Goal: Contribute content

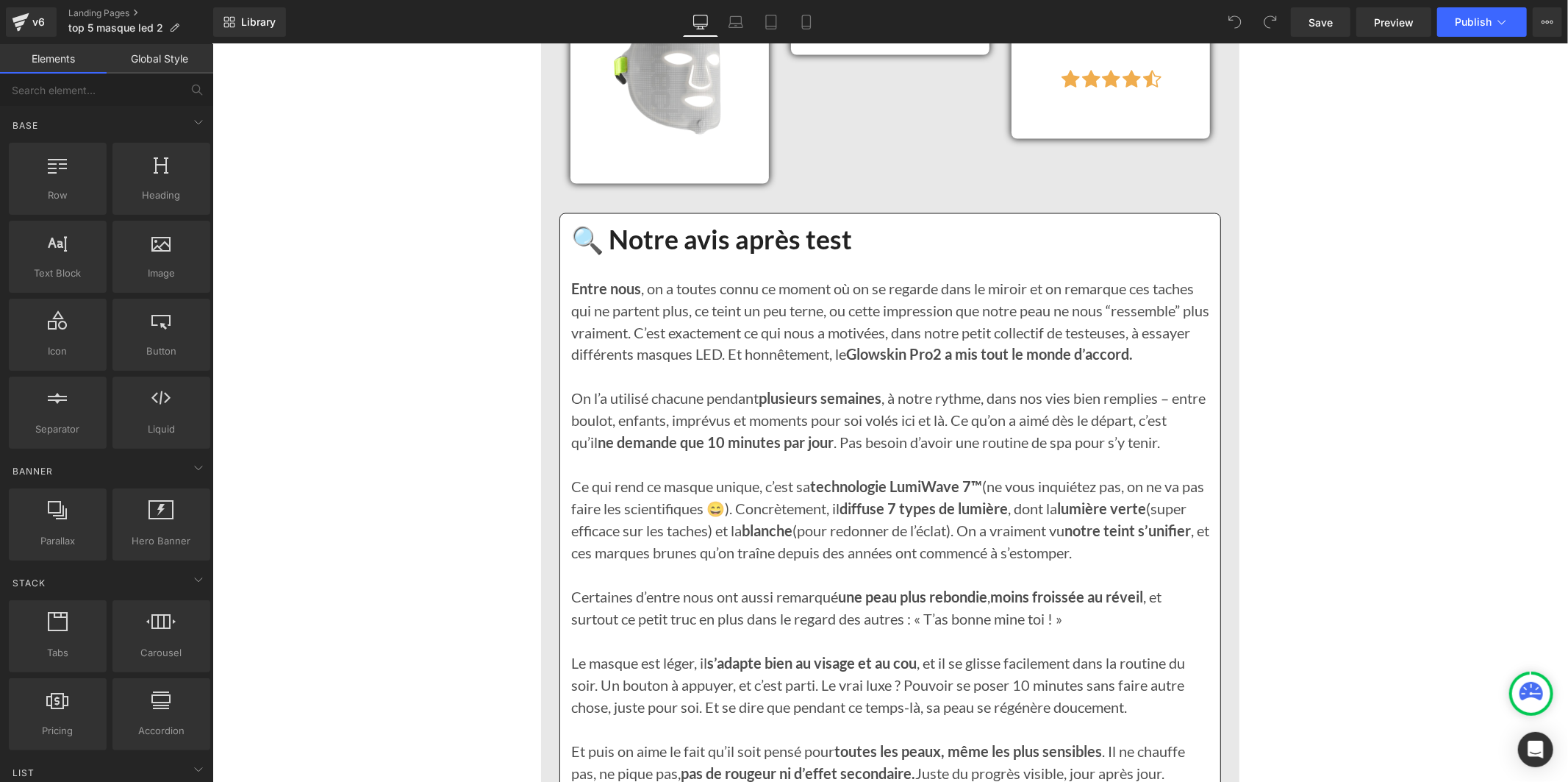
scroll to position [2532, 0]
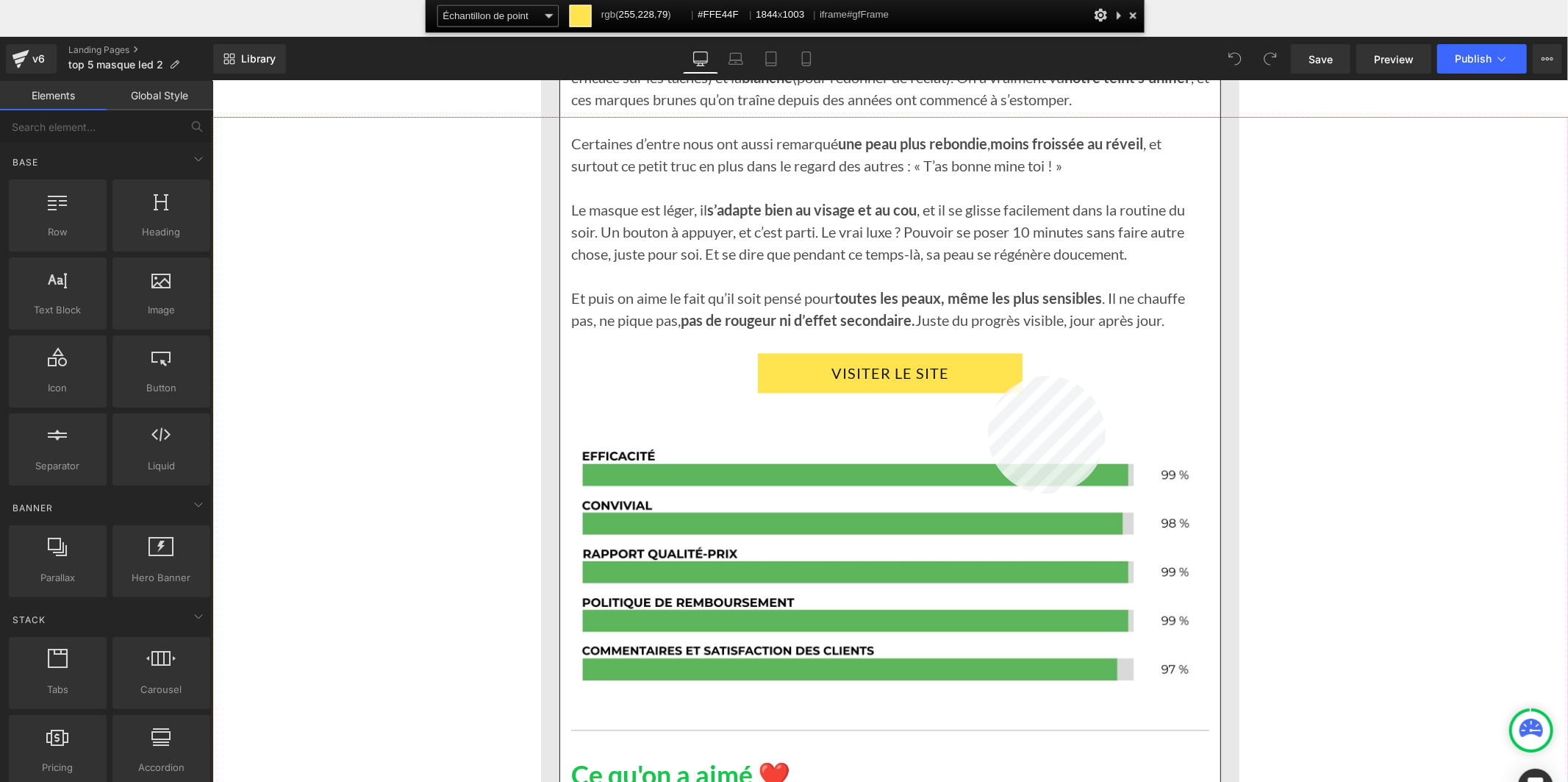
click at [988, 376] on div at bounding box center [890, 486] width 1355 height 737
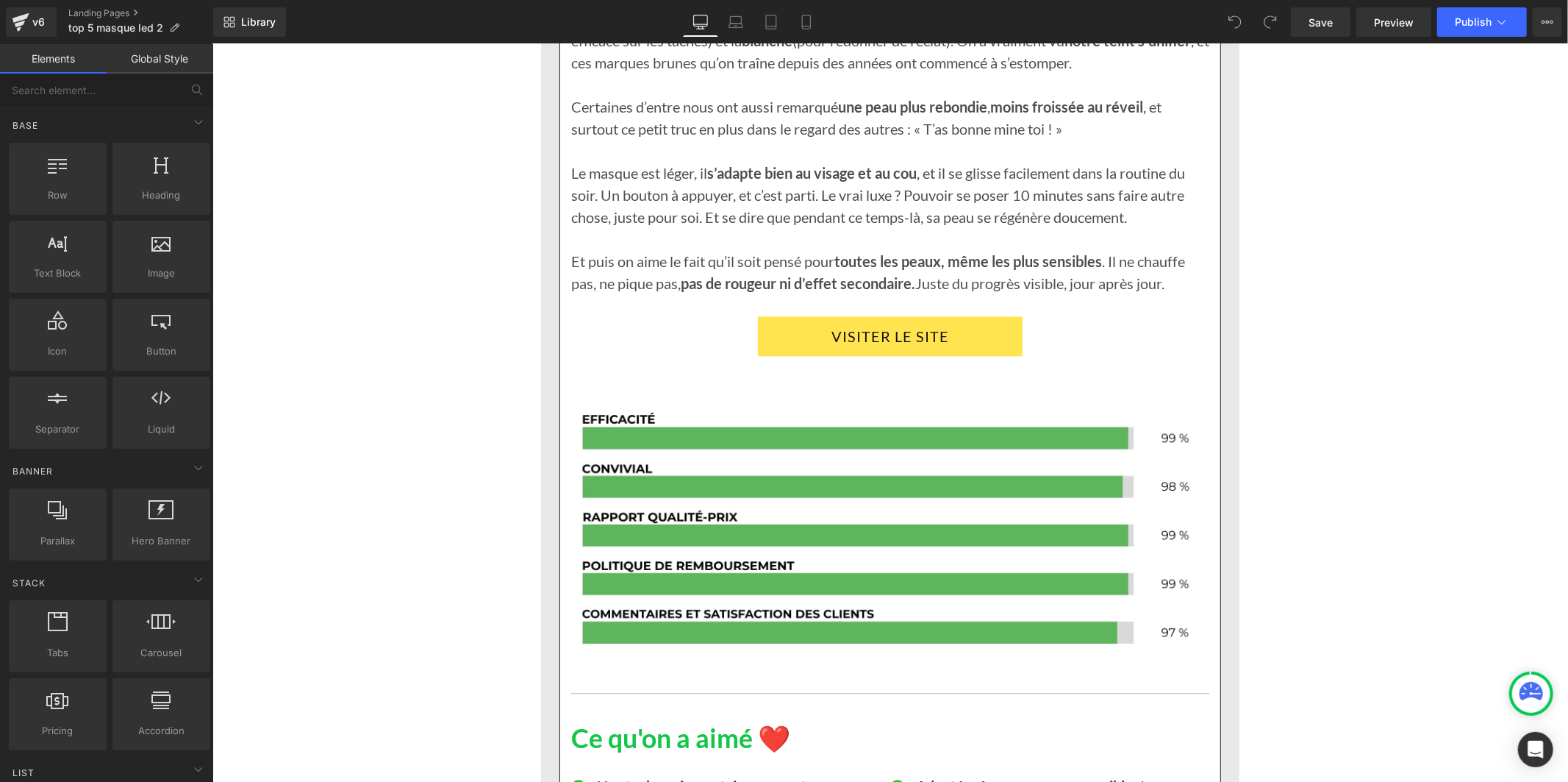
click at [40, 61] on link "Elements" at bounding box center [53, 59] width 106 height 29
click at [33, 19] on div "v6" at bounding box center [38, 22] width 18 height 19
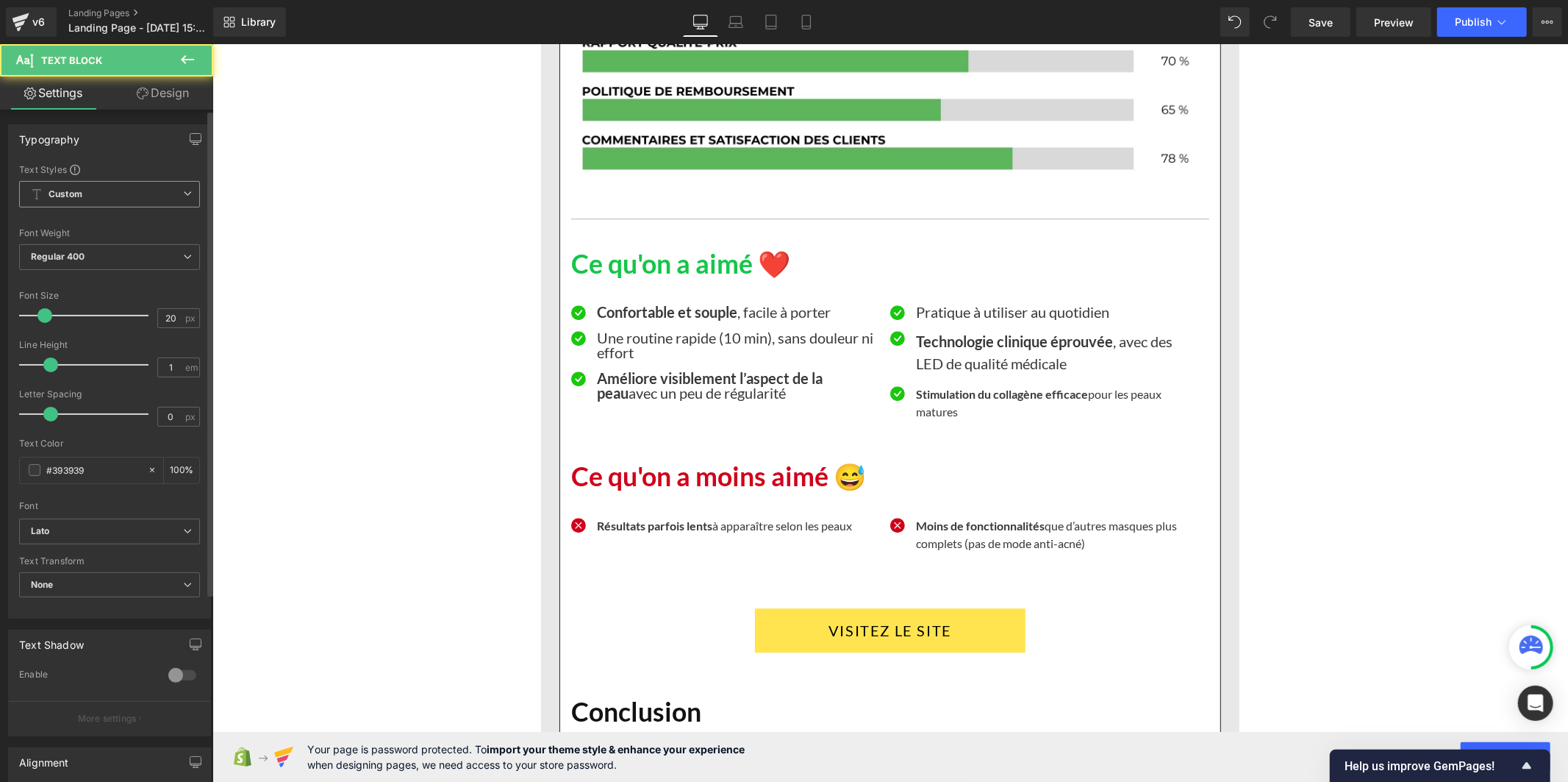
scroll to position [12417, 0]
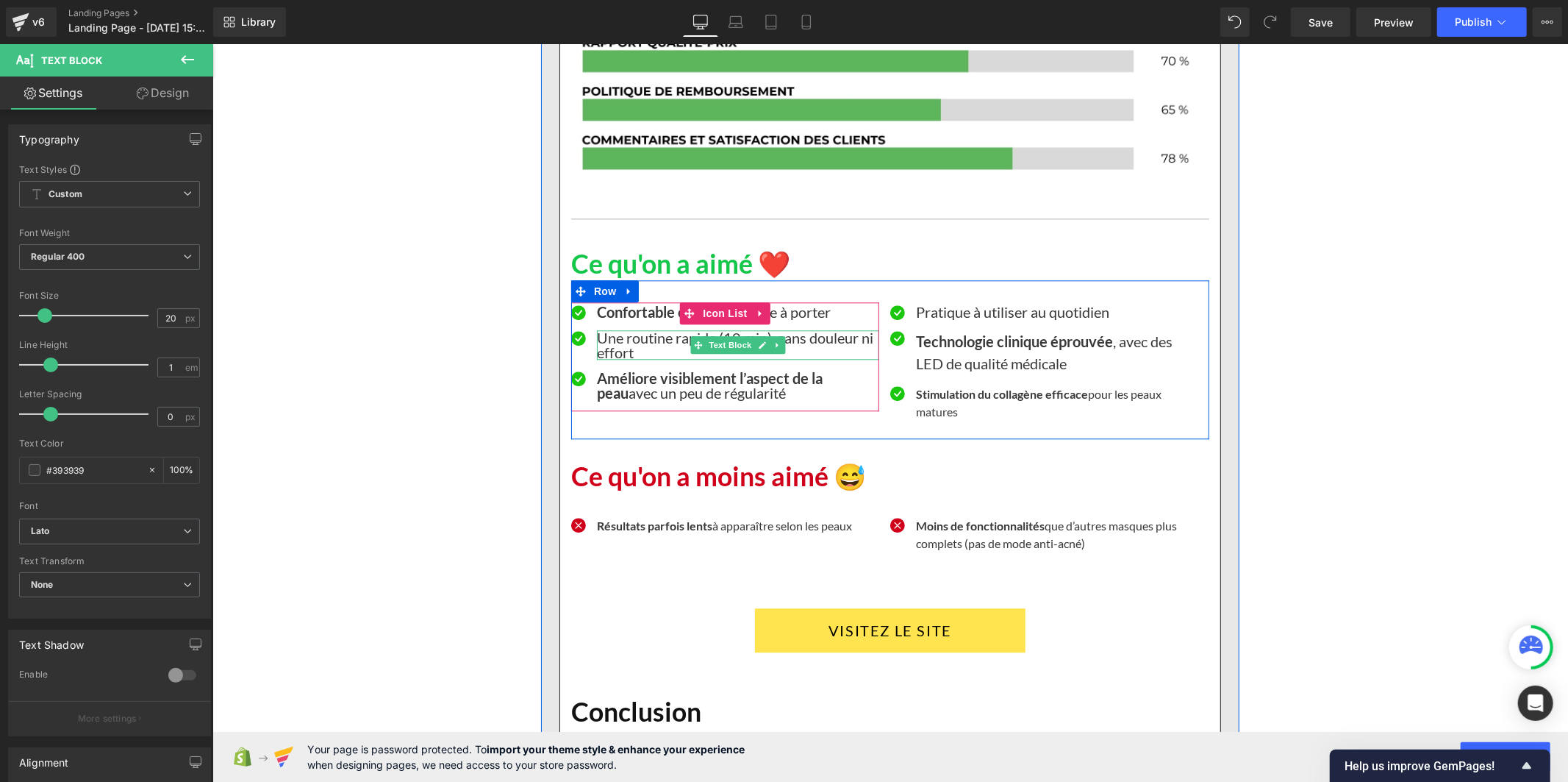
click at [639, 353] on p "Une routine rapide (10 min), sans douleur ni effort" at bounding box center [737, 344] width 283 height 29
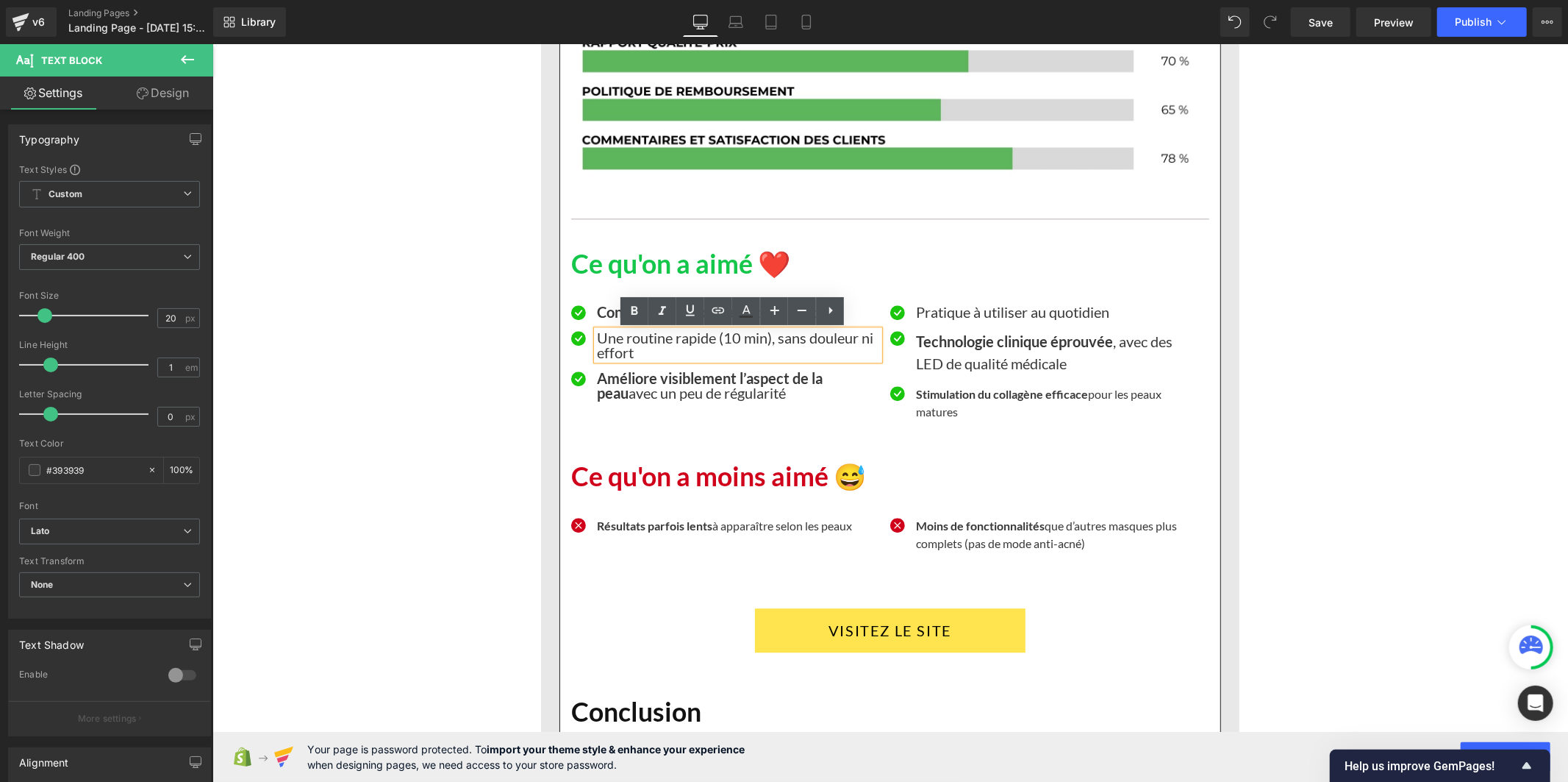
click at [212, 44] on div at bounding box center [212, 44] width 0 height 0
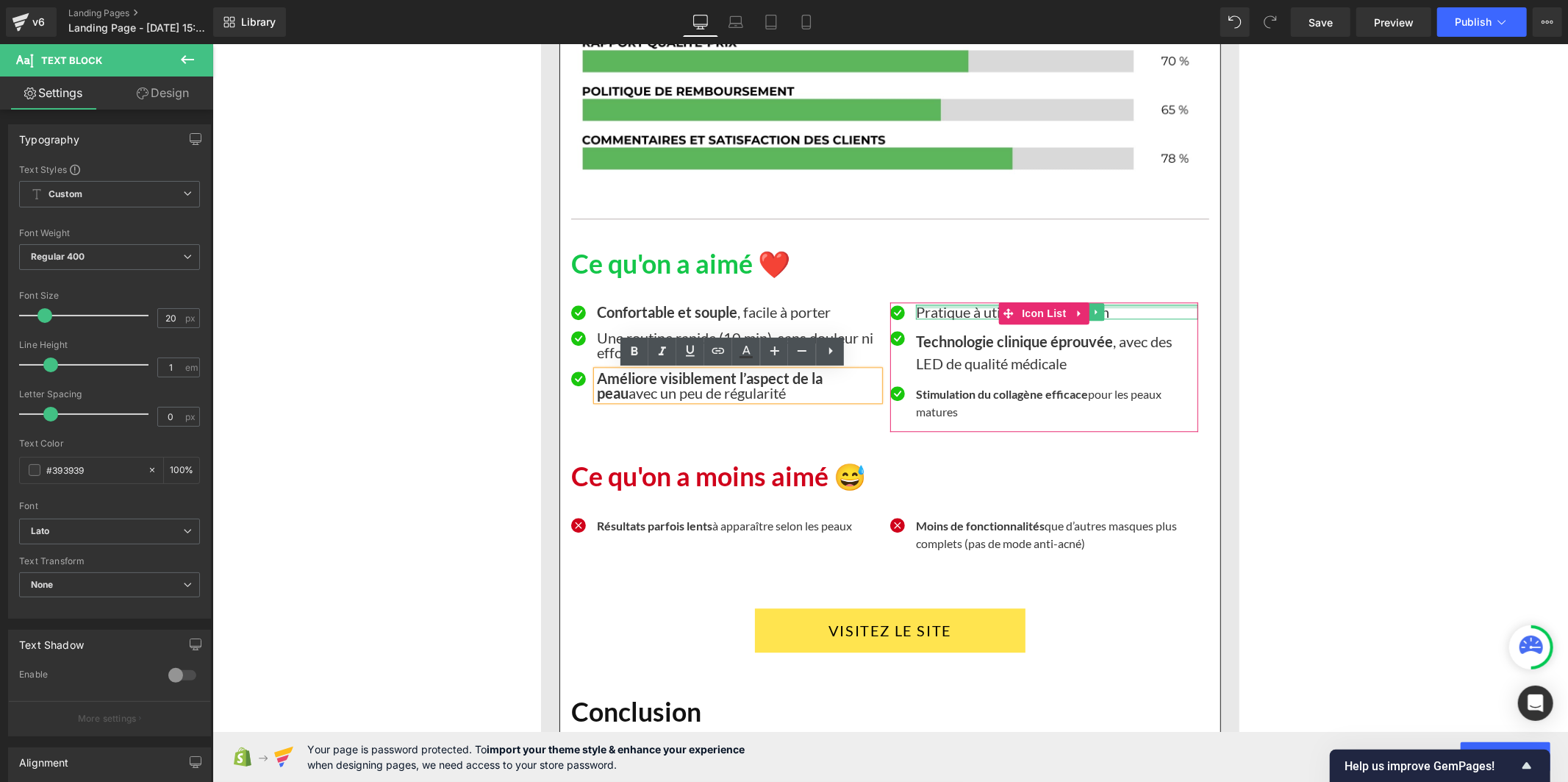
click at [934, 311] on p "Pratique à utiliser au quotidien" at bounding box center [1056, 311] width 283 height 15
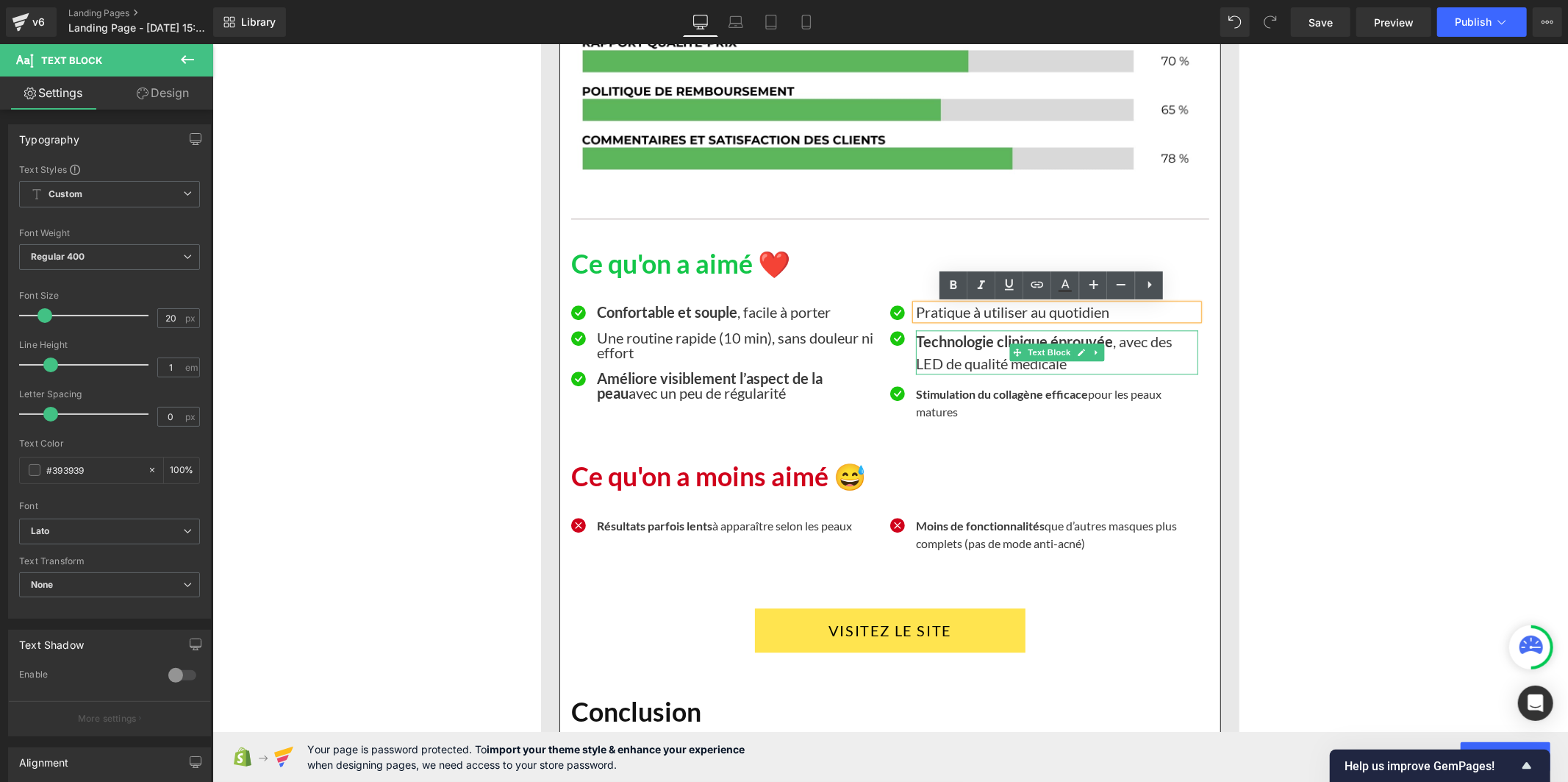
click at [935, 358] on p "Technologie clinique éprouvée , avec des LED de qualité médicale" at bounding box center [1056, 351] width 283 height 45
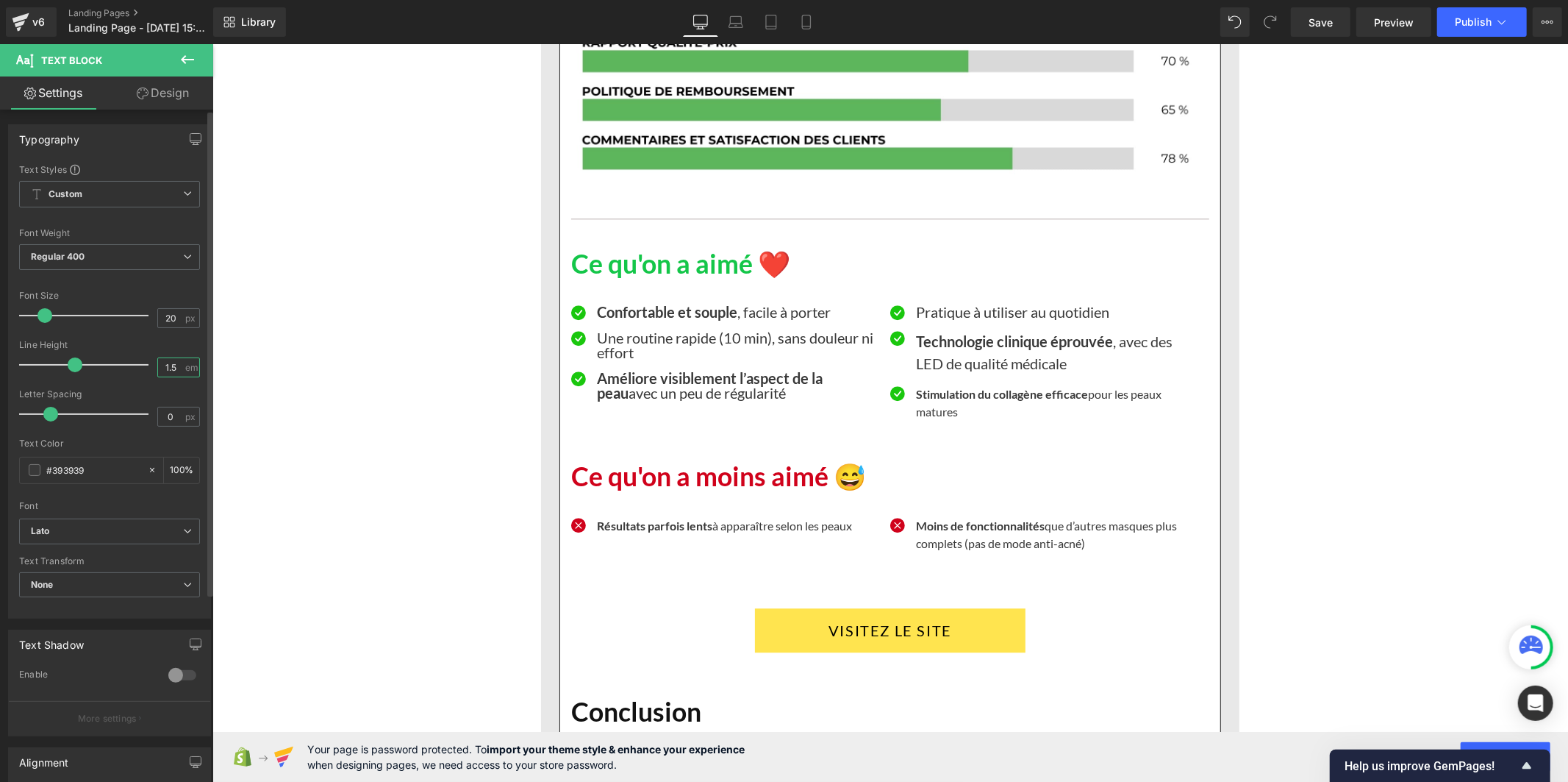
click at [174, 363] on input "1.5" at bounding box center [171, 367] width 25 height 18
type input "1"
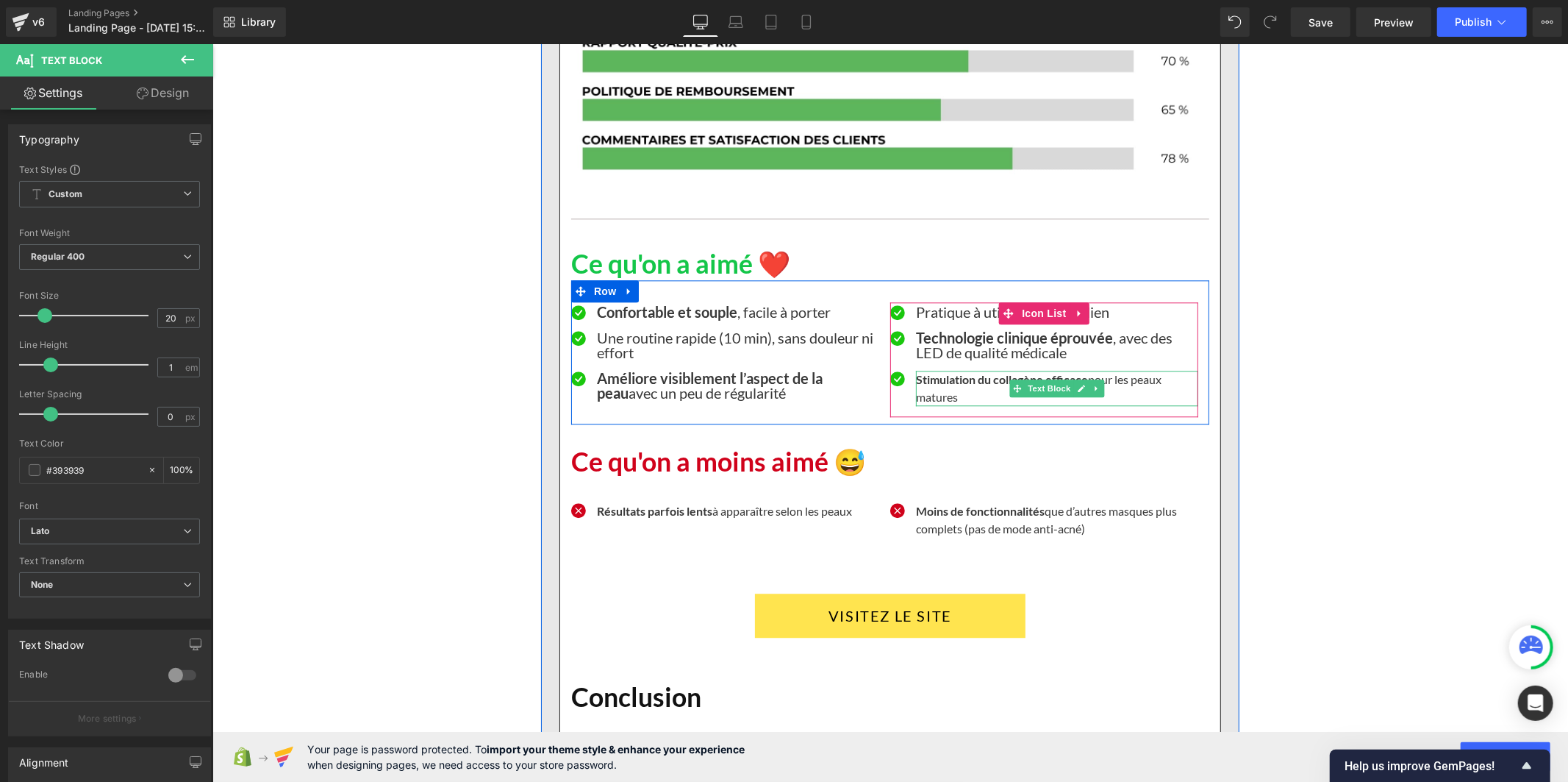
click at [927, 383] on strong "Stimulation du collagène efficace" at bounding box center [1001, 377] width 172 height 14
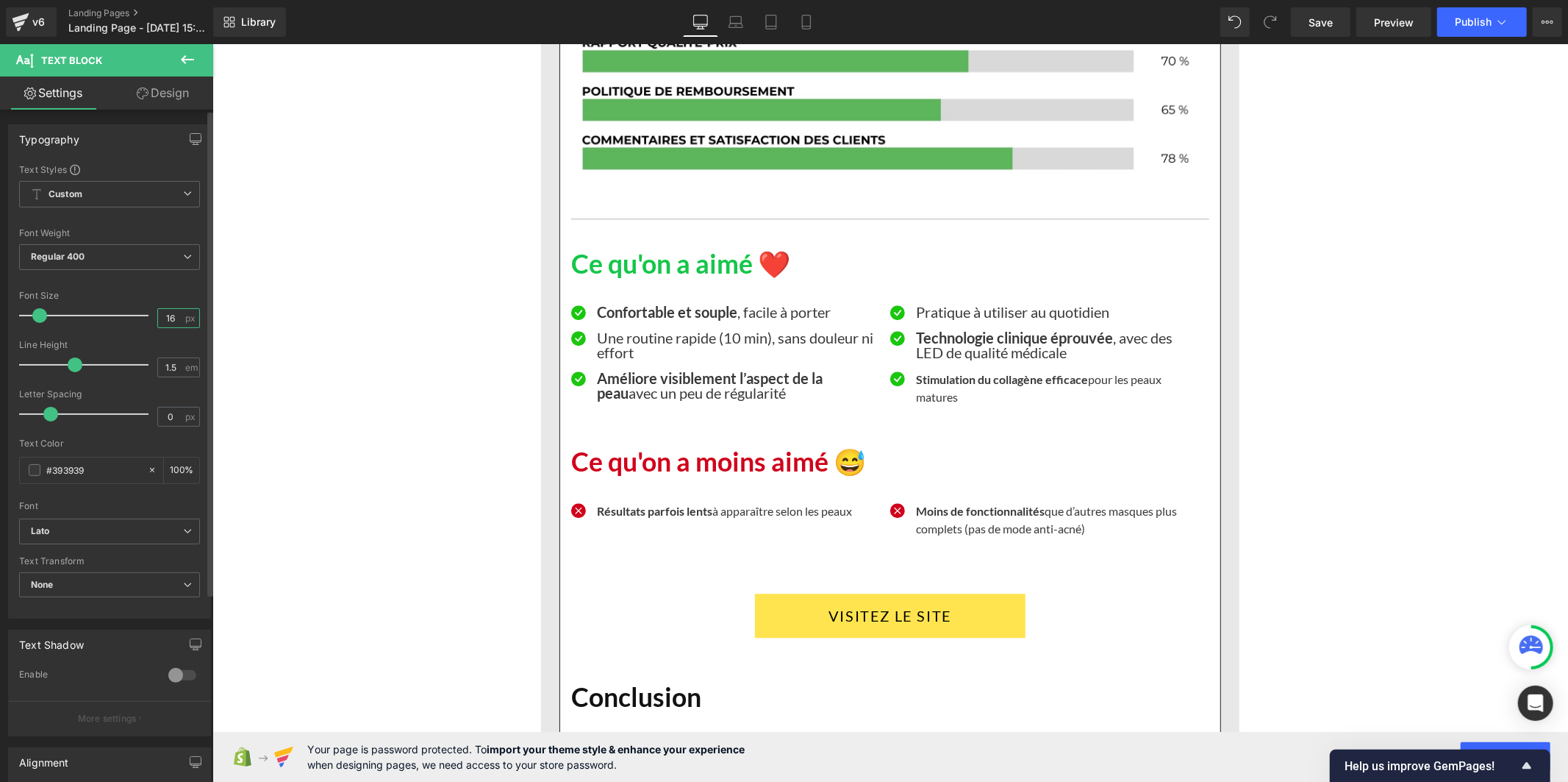
drag, startPoint x: 176, startPoint y: 318, endPoint x: 143, endPoint y: 317, distance: 33.0
click at [143, 317] on div "Font Size 16 px" at bounding box center [109, 315] width 181 height 49
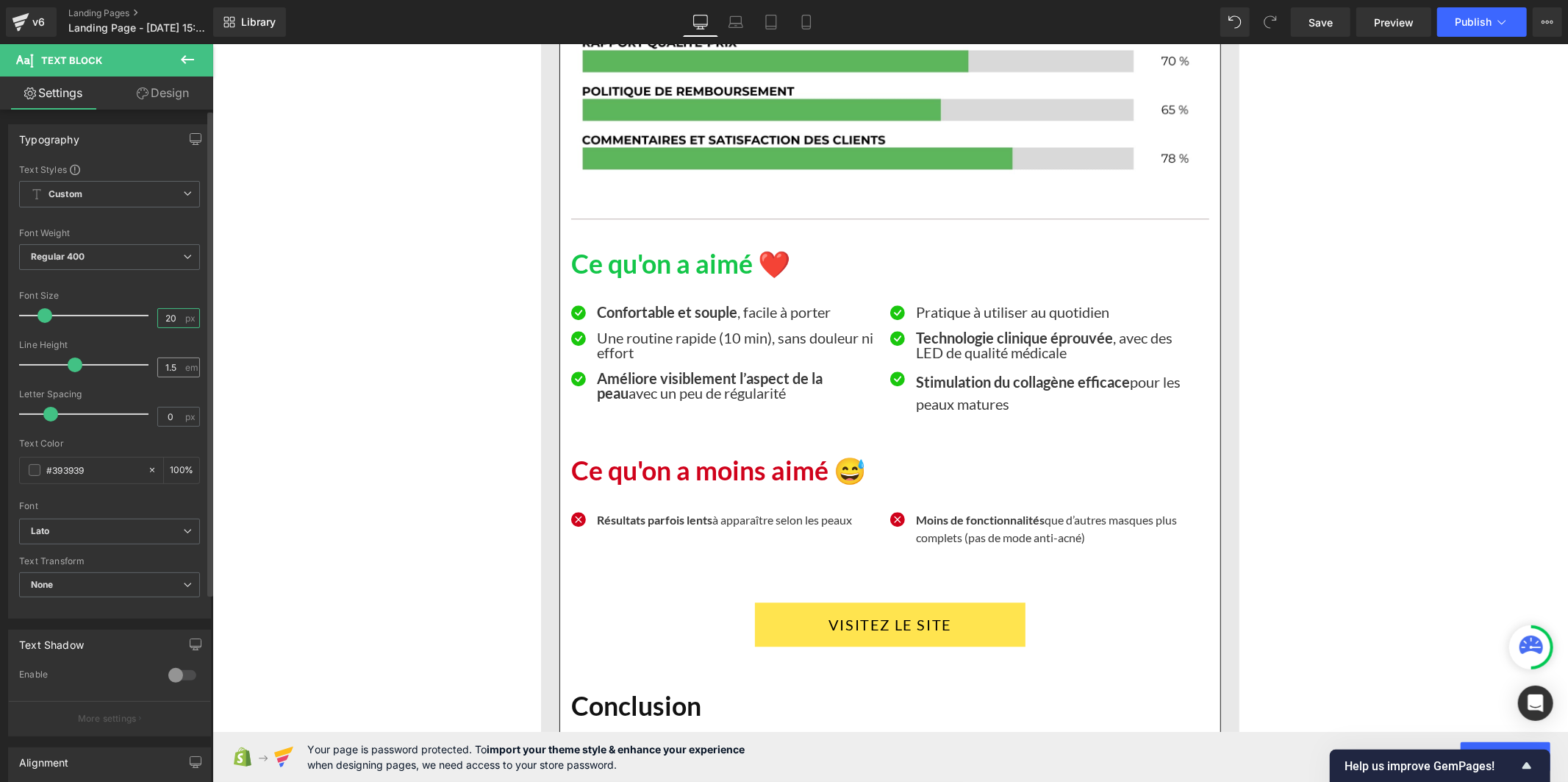
type input "20"
click at [171, 367] on input "1.5" at bounding box center [171, 367] width 25 height 18
type input "1"
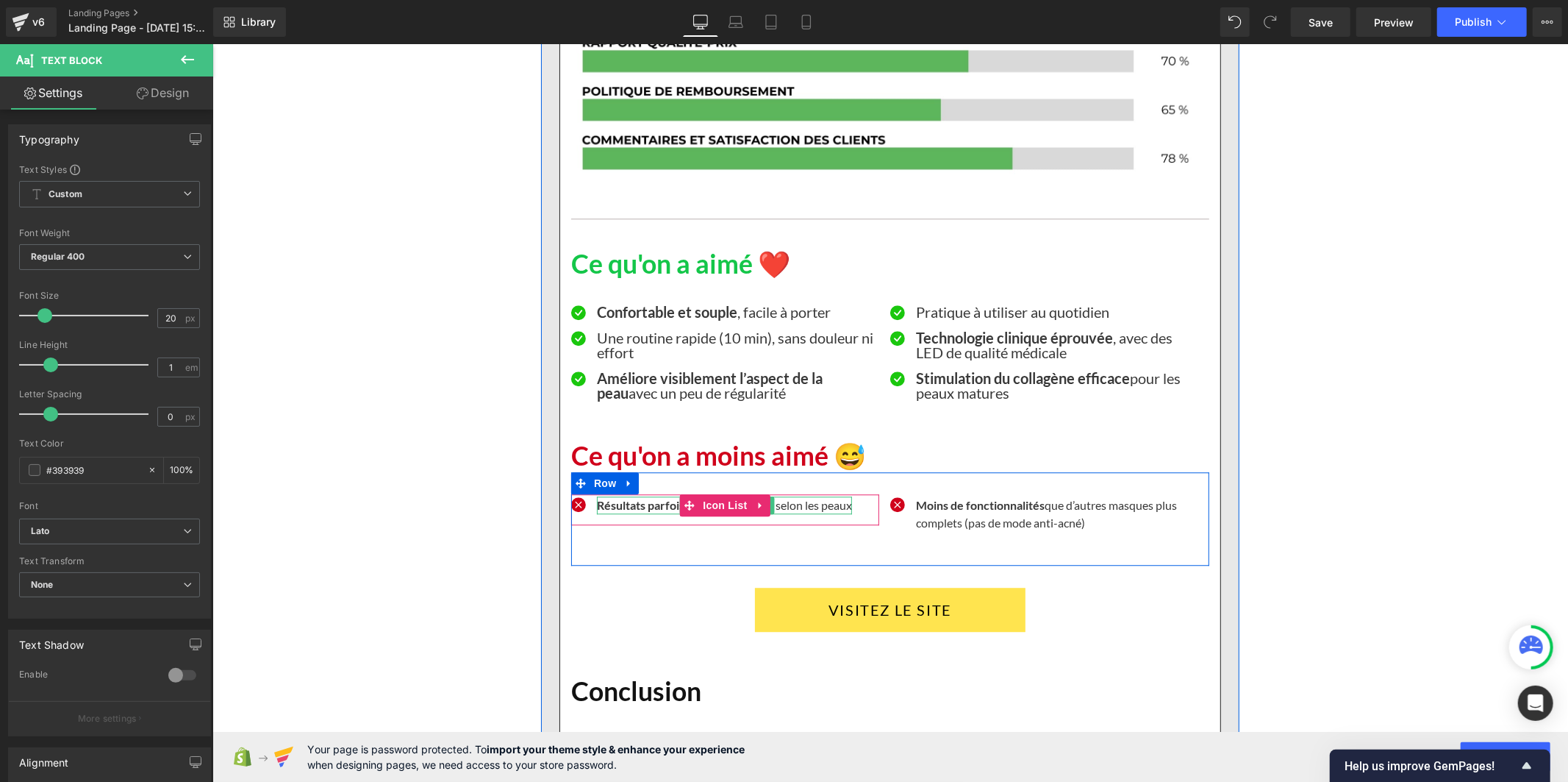
click at [642, 506] on strong "Résultats parfois lents" at bounding box center [654, 504] width 115 height 14
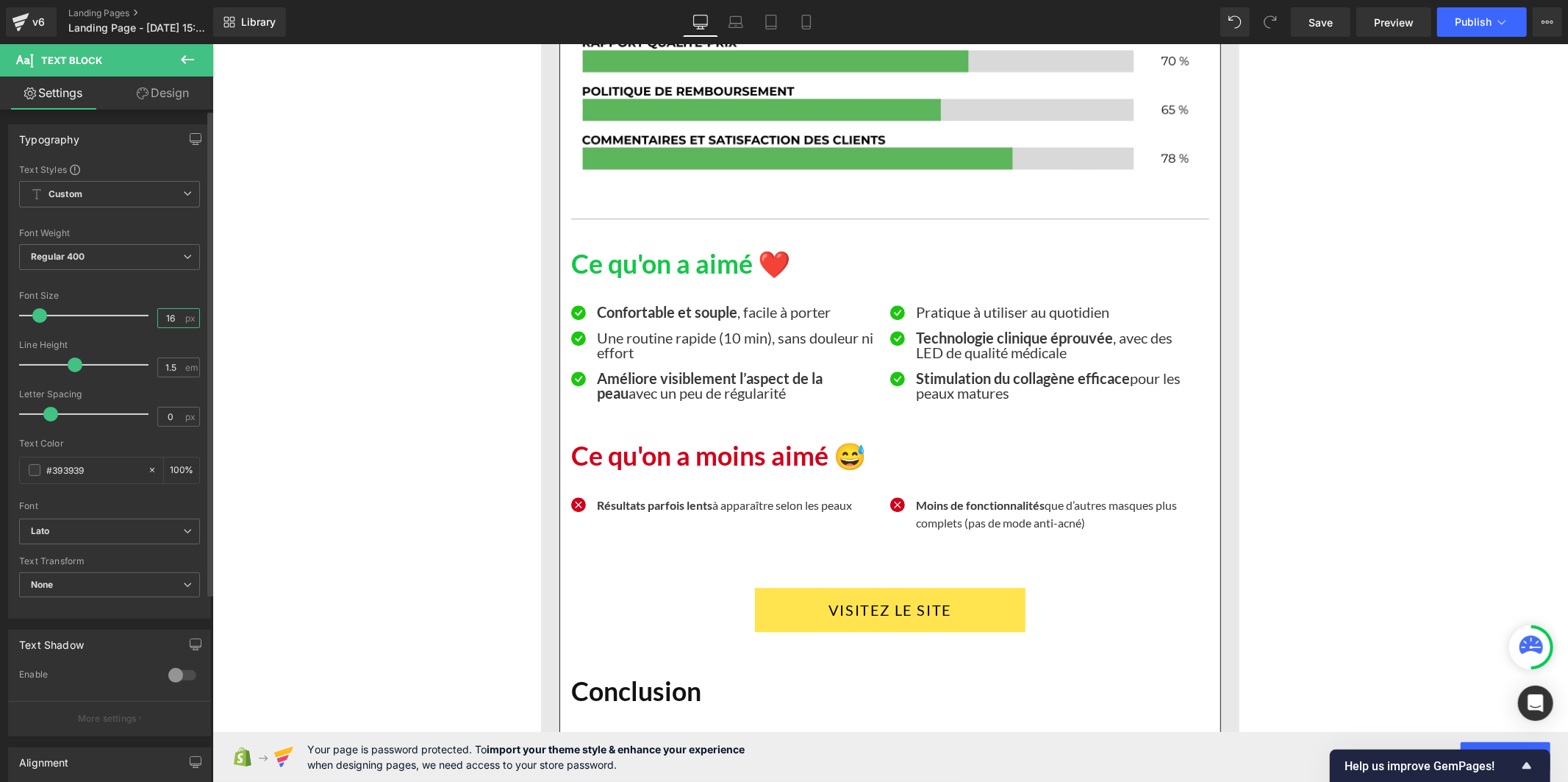
drag, startPoint x: 174, startPoint y: 317, endPoint x: 147, endPoint y: 317, distance: 27.0
click at [147, 317] on div "Font Size 16 px" at bounding box center [109, 315] width 181 height 49
type input "20"
click at [172, 364] on input "1.5" at bounding box center [171, 367] width 25 height 18
type input "1"
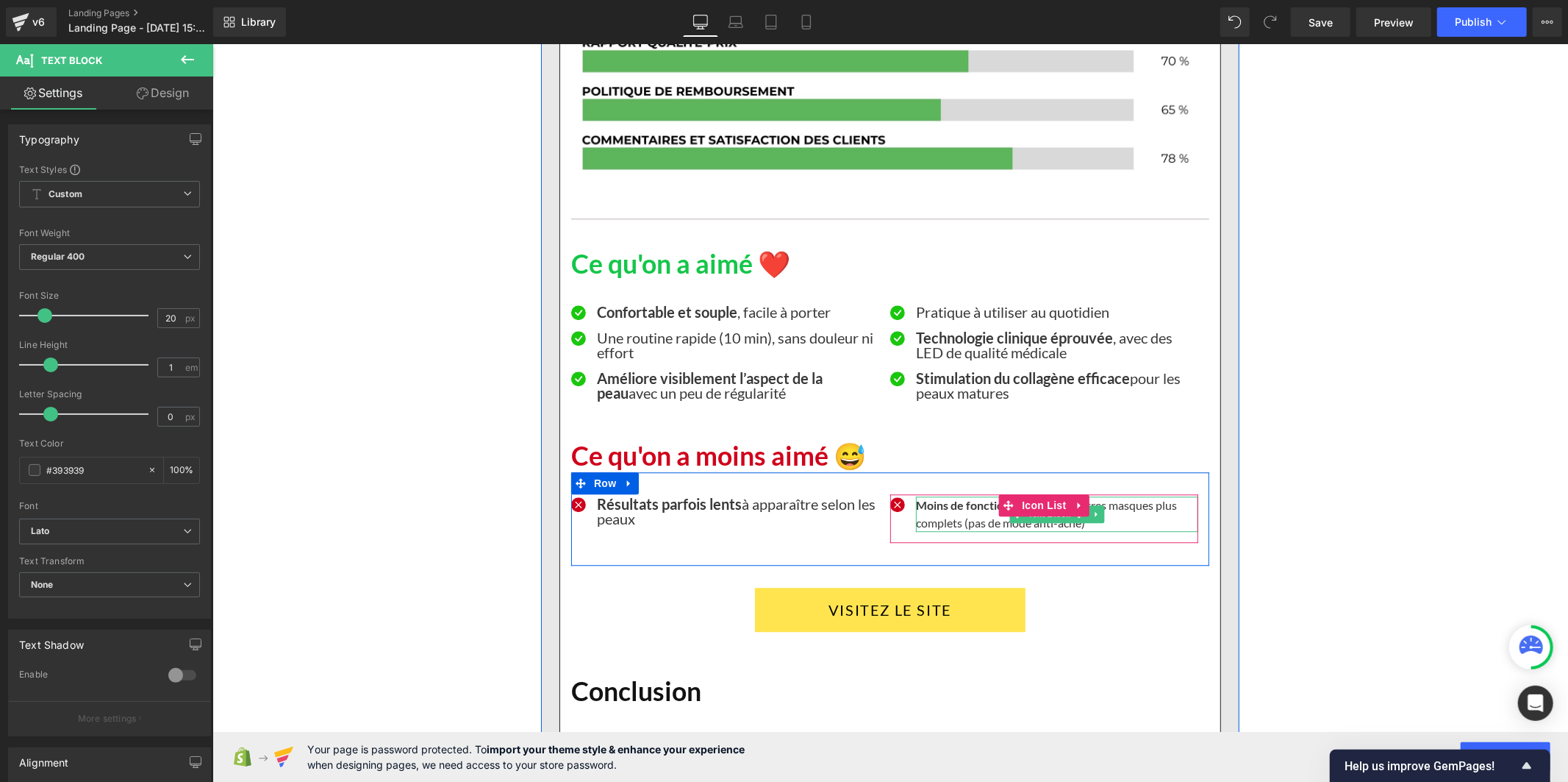
click at [924, 514] on p "Moins de fonctionnalités que d’autres masques plus complets (pas de mode anti-a…" at bounding box center [1056, 513] width 283 height 35
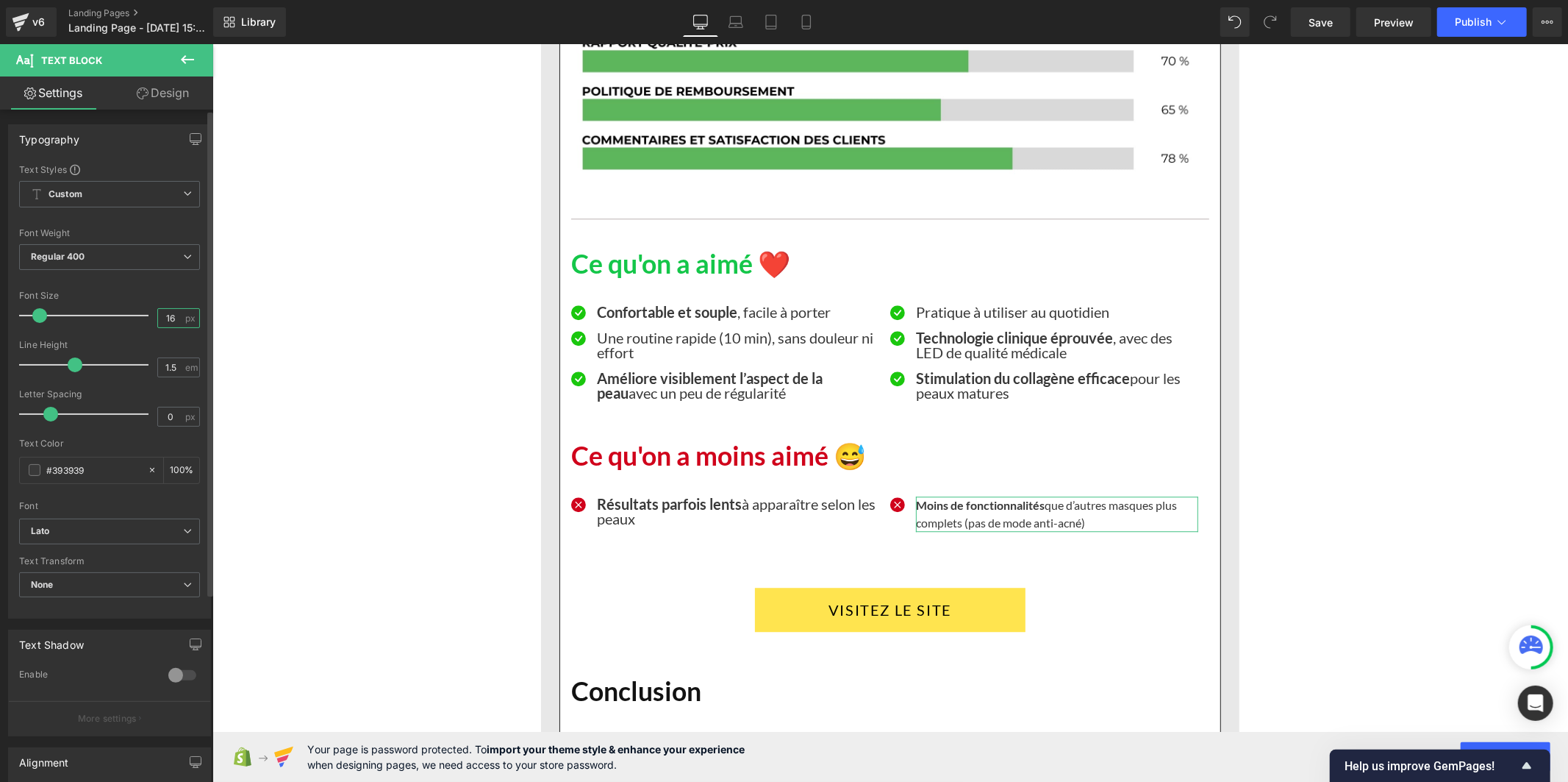
drag, startPoint x: 175, startPoint y: 321, endPoint x: 150, endPoint y: 321, distance: 25.0
click at [150, 321] on div "Font Size 16 px" at bounding box center [109, 315] width 181 height 49
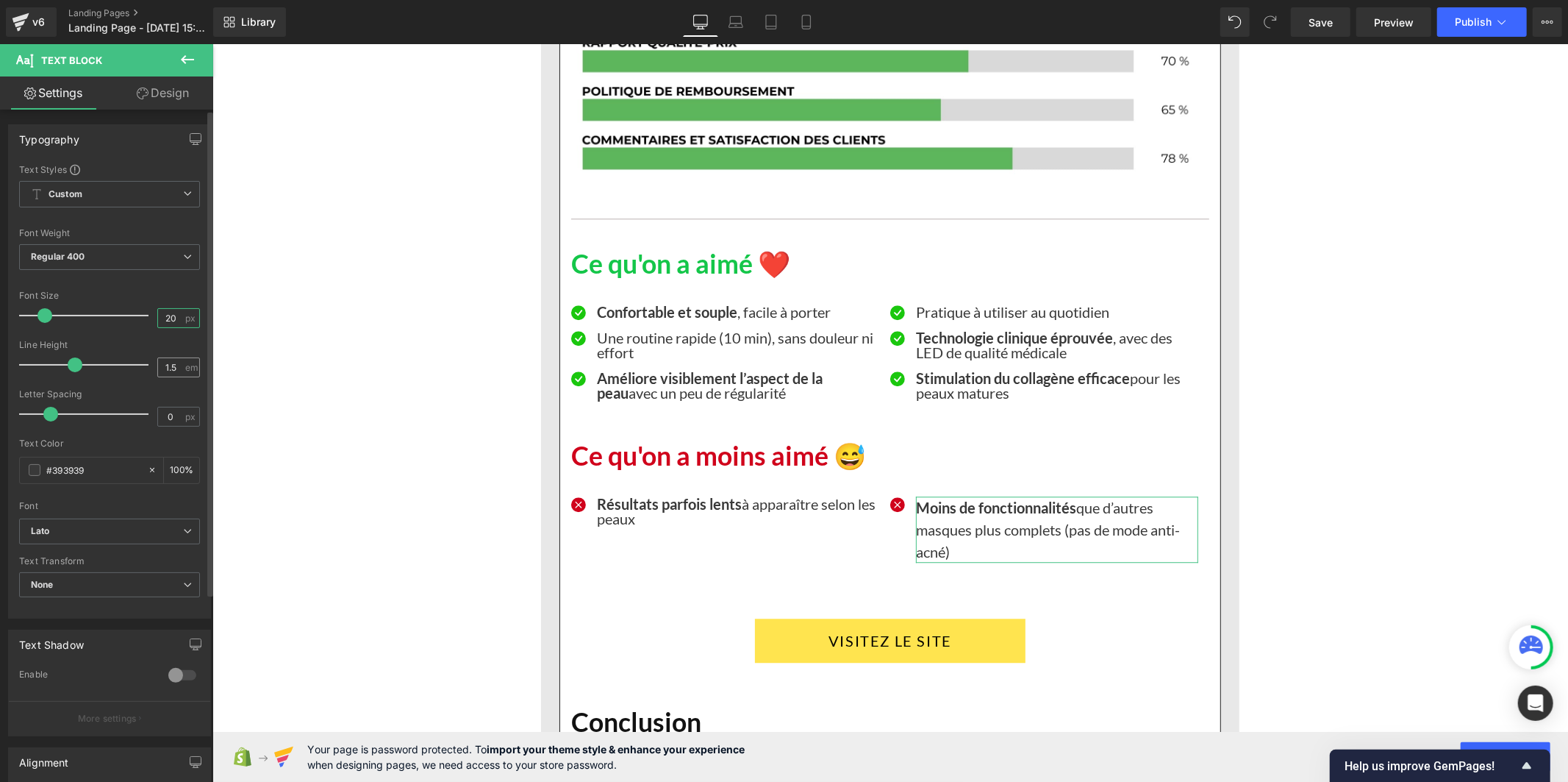
type input "20"
click at [171, 371] on input "1.5" at bounding box center [171, 367] width 25 height 18
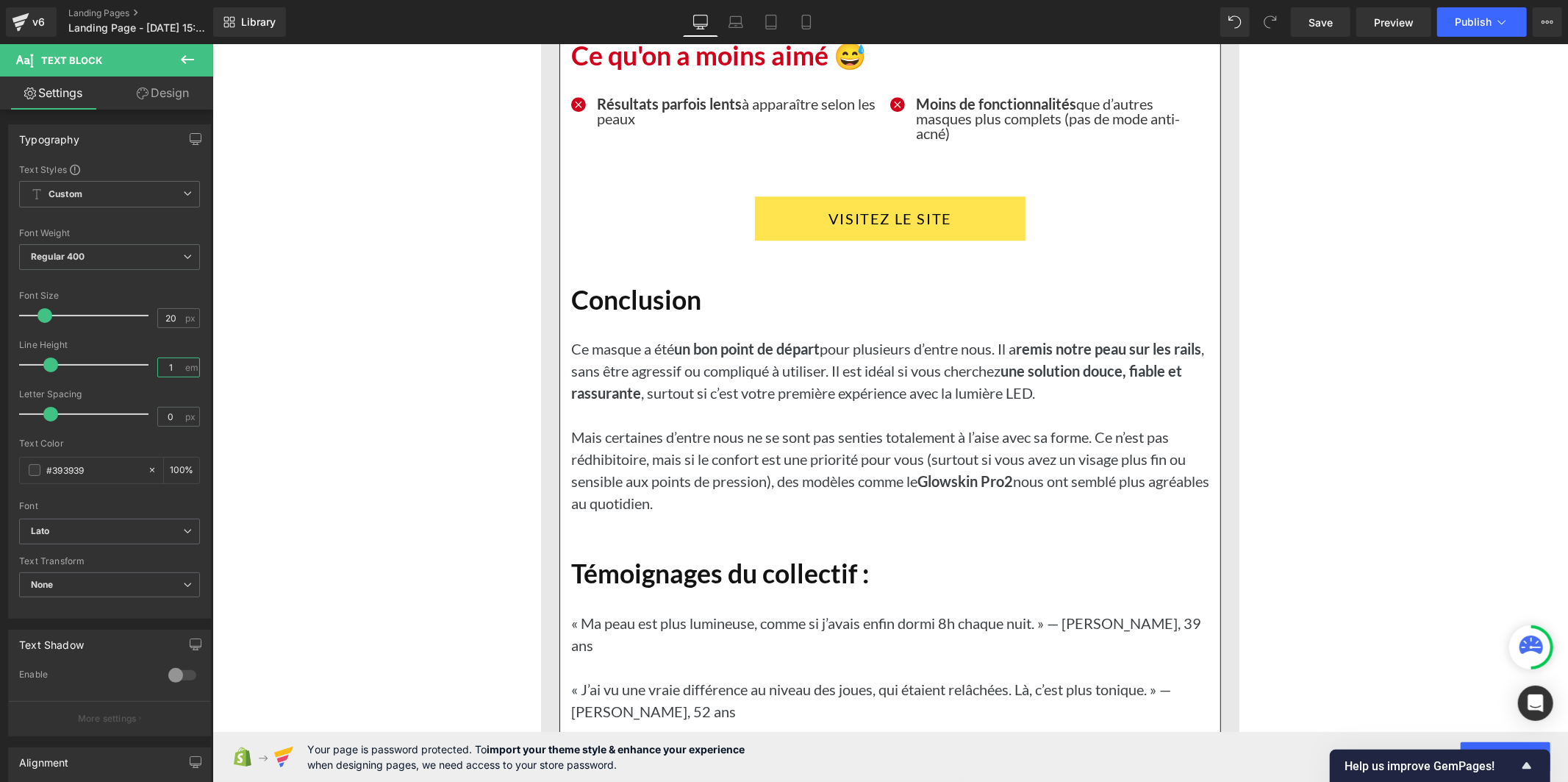
scroll to position [12826, 0]
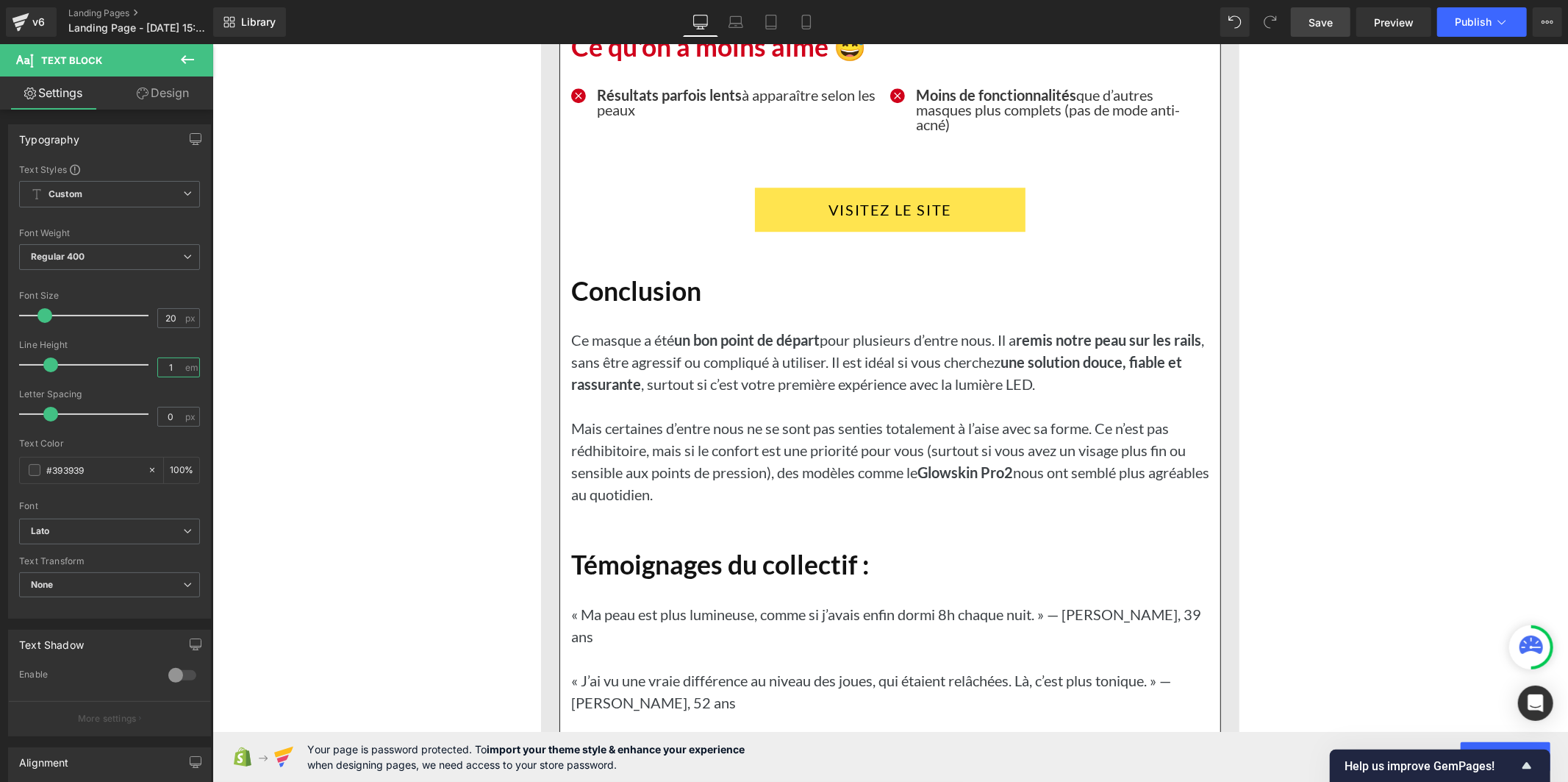
type input "1"
drag, startPoint x: 1329, startPoint y: 12, endPoint x: 1339, endPoint y: 183, distance: 171.3
click at [1329, 12] on link "Save" at bounding box center [1320, 22] width 59 height 29
click at [1313, 15] on span "Save" at bounding box center [1320, 22] width 25 height 15
click at [1457, 17] on span "Publish" at bounding box center [1473, 22] width 36 height 12
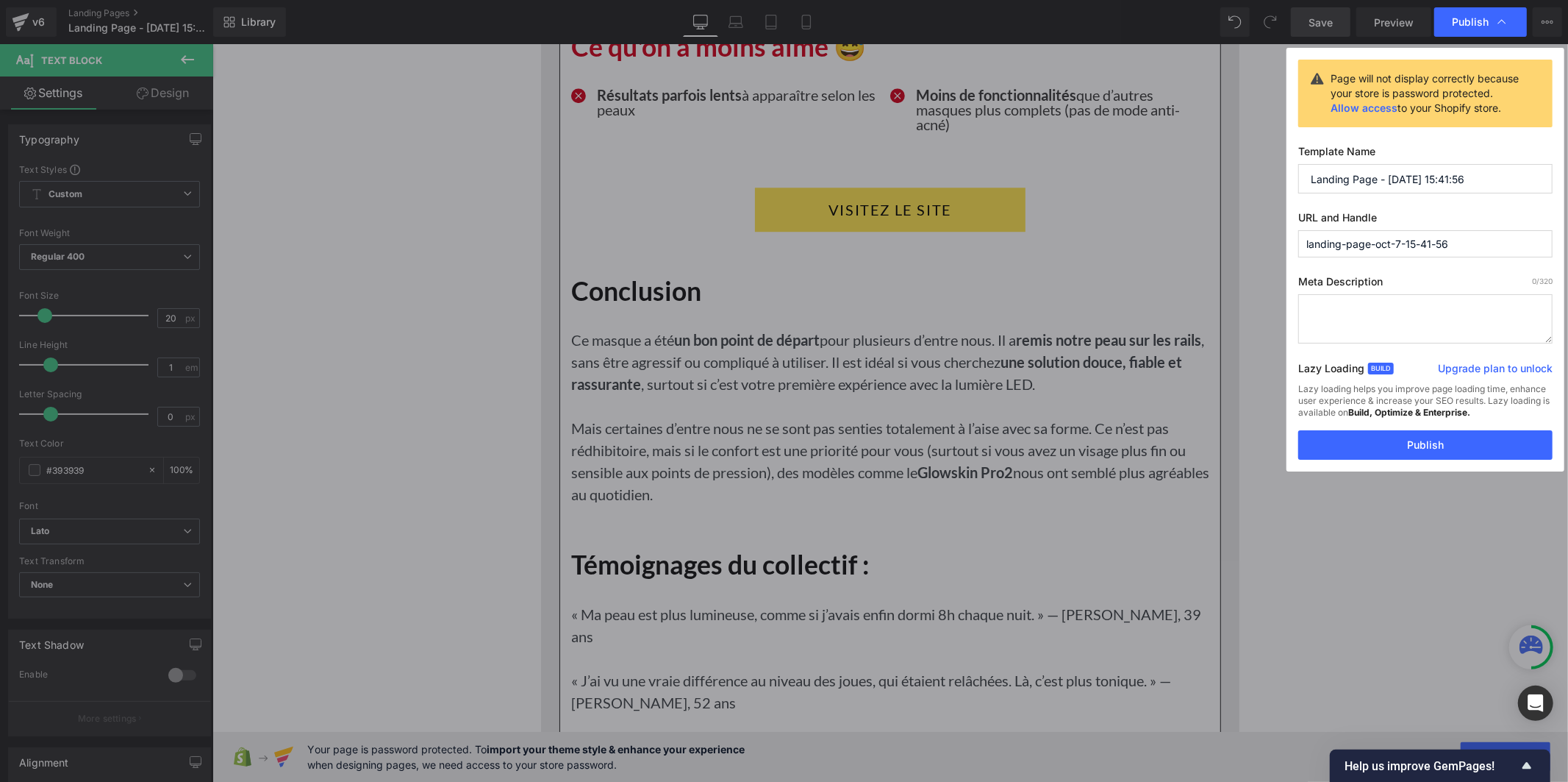
drag, startPoint x: 1463, startPoint y: 178, endPoint x: 1268, endPoint y: 206, distance: 197.0
click at [1268, 206] on div "Publish Page will not display correctly because your store is password protecte…" at bounding box center [784, 391] width 1568 height 782
type input "top 5 1"
drag, startPoint x: 1473, startPoint y: 243, endPoint x: 1291, endPoint y: 244, distance: 182.0
click at [1291, 244] on div "Page will not display correctly because your store is password protected. Allow…" at bounding box center [1425, 260] width 278 height 424
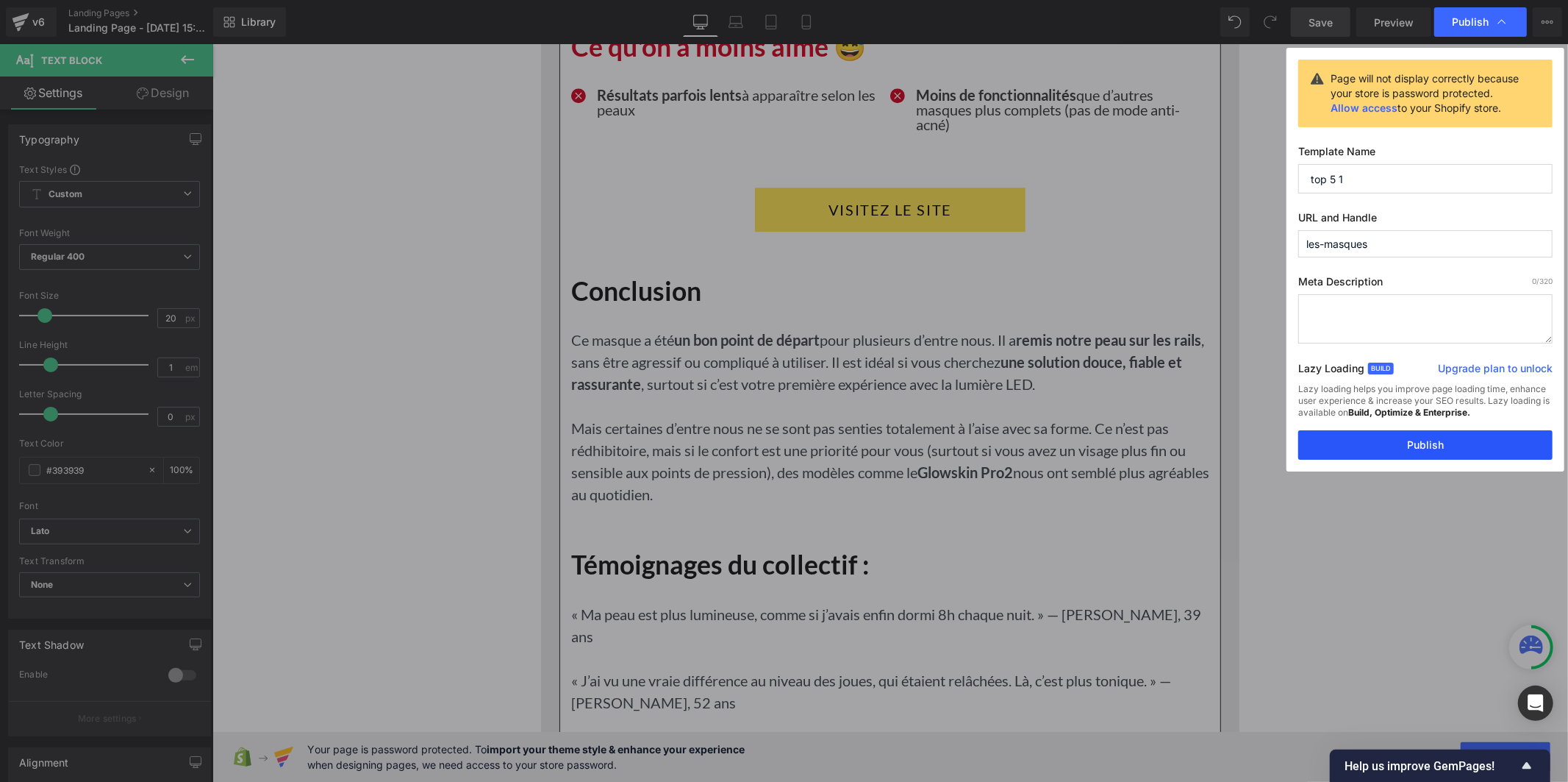
type input "les-masques"
click at [1410, 446] on button "Publish" at bounding box center [1425, 445] width 255 height 29
